Goal: Information Seeking & Learning: Learn about a topic

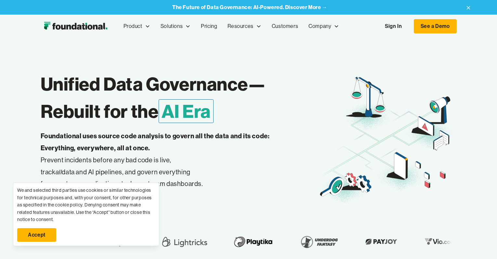
click at [31, 237] on link "Accept" at bounding box center [36, 235] width 39 height 14
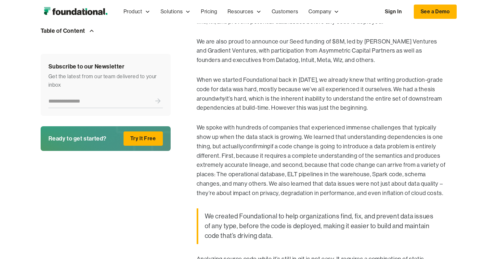
scroll to position [365, 0]
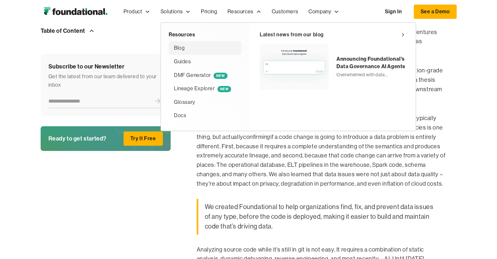
click at [178, 45] on div "Blog" at bounding box center [179, 48] width 11 height 8
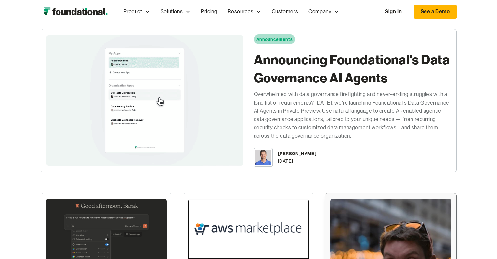
scroll to position [131, 0]
